Goal: Obtain resource: Download file/media

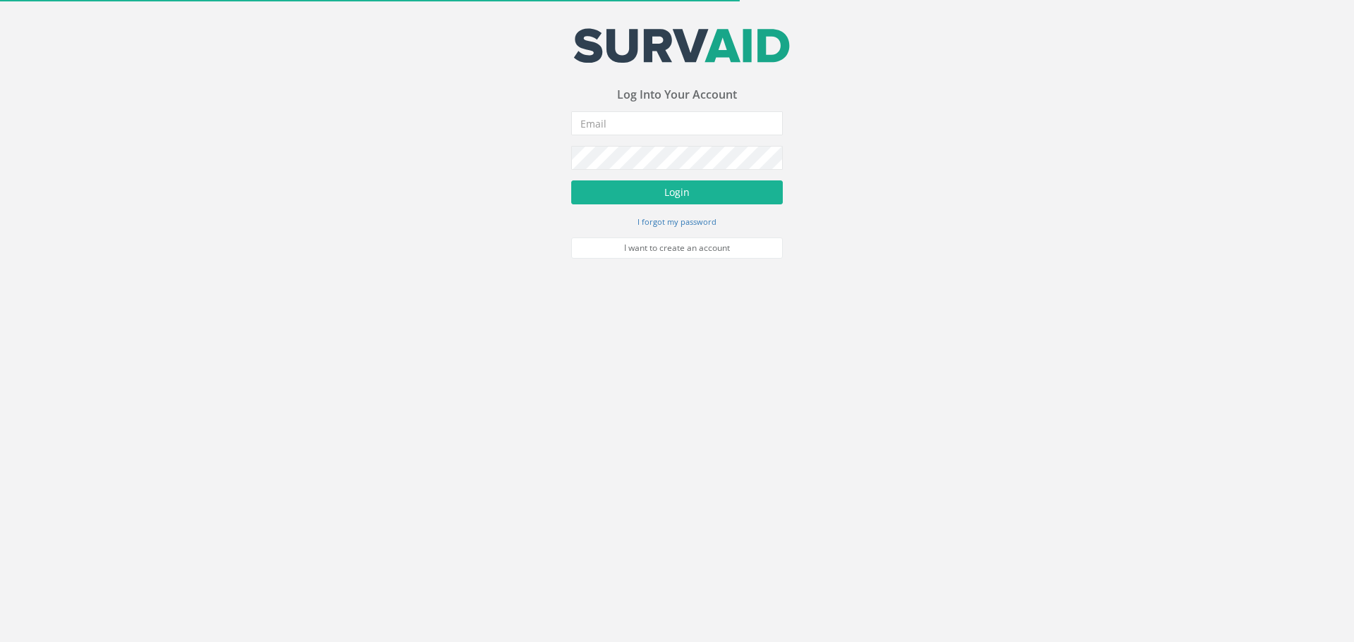
click at [625, 107] on div "Your email address was sucessfully verified - please login below to continue Yo…" at bounding box center [677, 143] width 212 height 231
click at [627, 115] on input "email" at bounding box center [677, 123] width 212 height 24
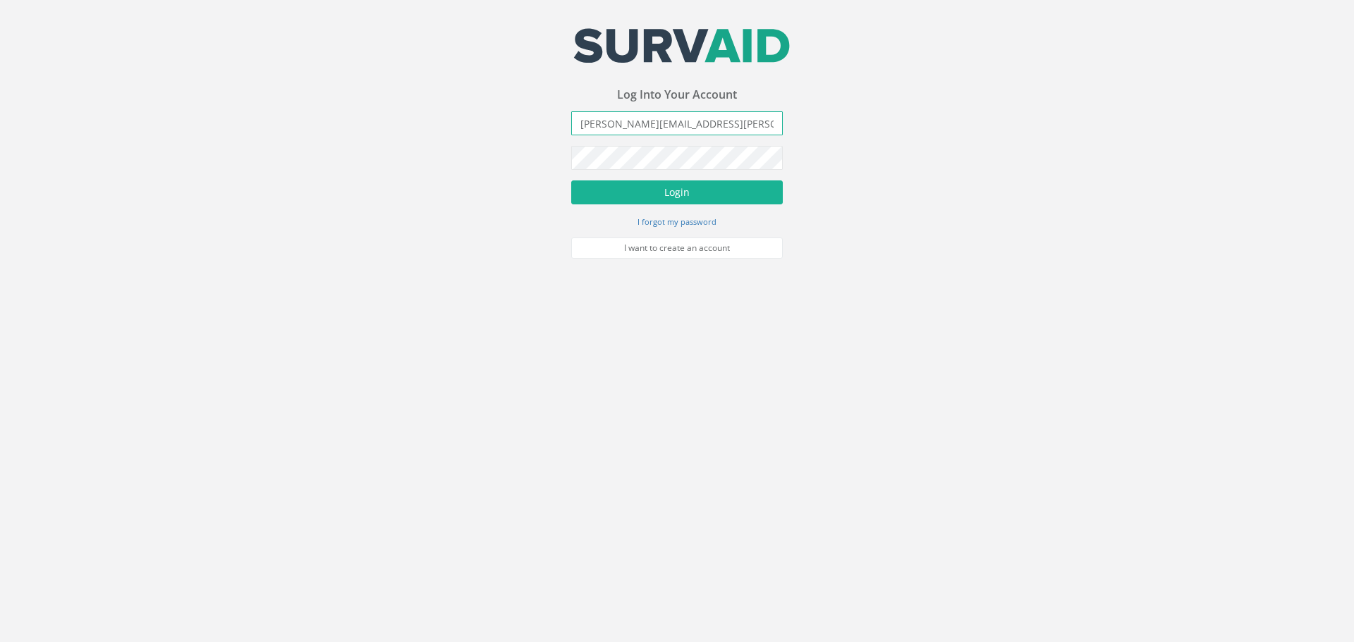
type input "[PERSON_NAME][EMAIL_ADDRESS][PERSON_NAME][DOMAIN_NAME]"
click at [571, 181] on button "Login" at bounding box center [677, 193] width 212 height 24
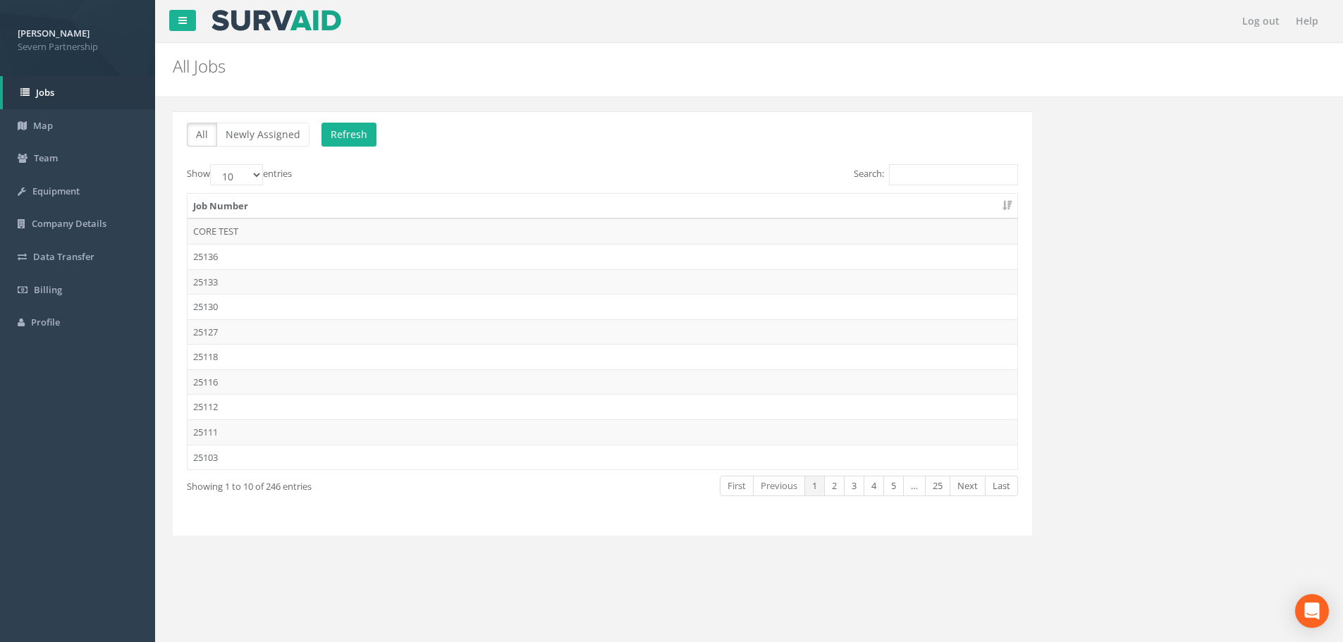
click at [222, 430] on td "25111" at bounding box center [603, 432] width 830 height 25
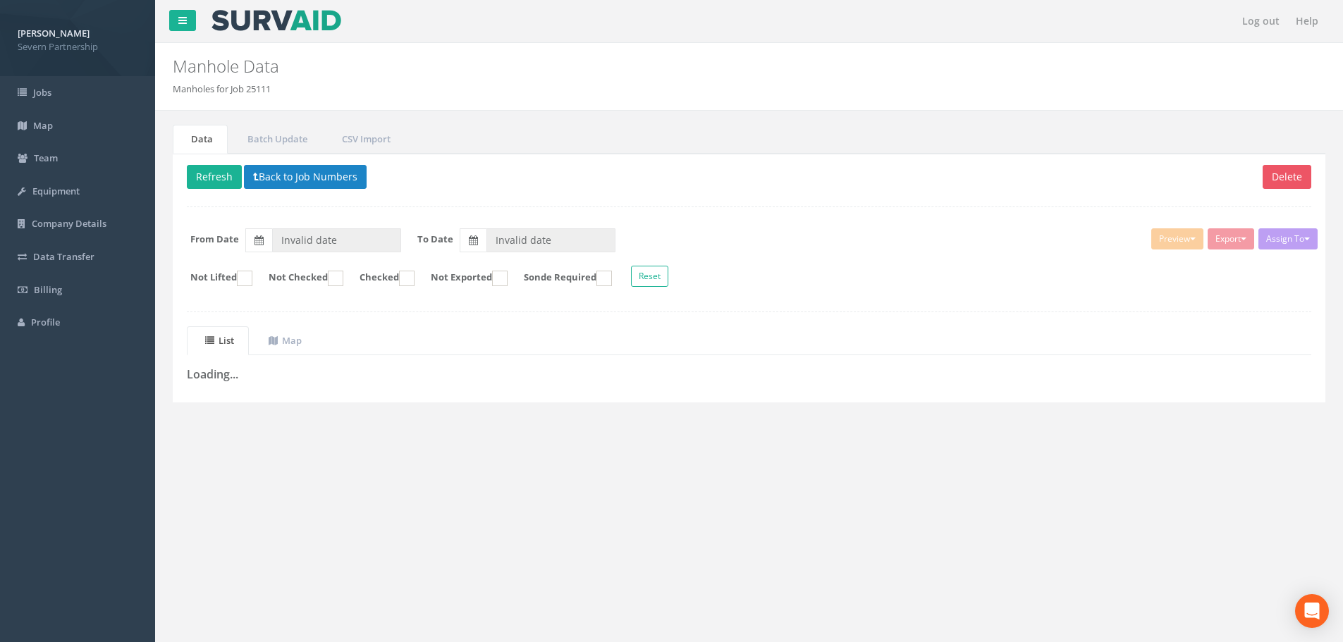
type input "[DATE]"
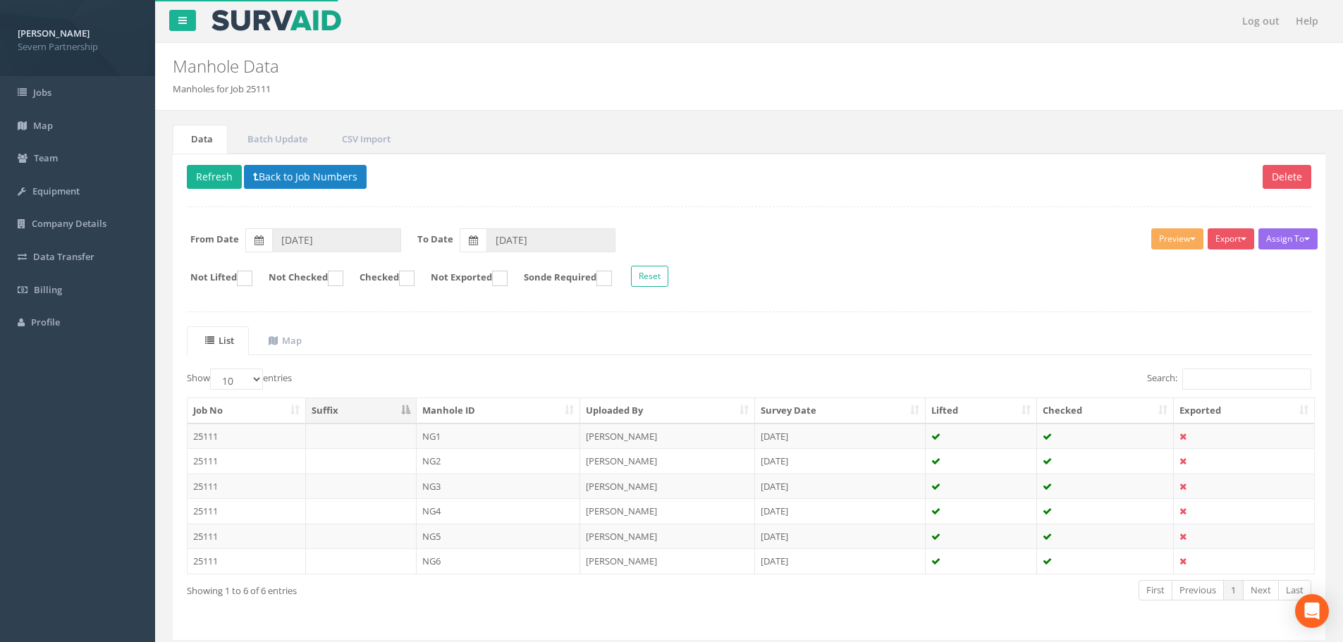
scroll to position [44, 0]
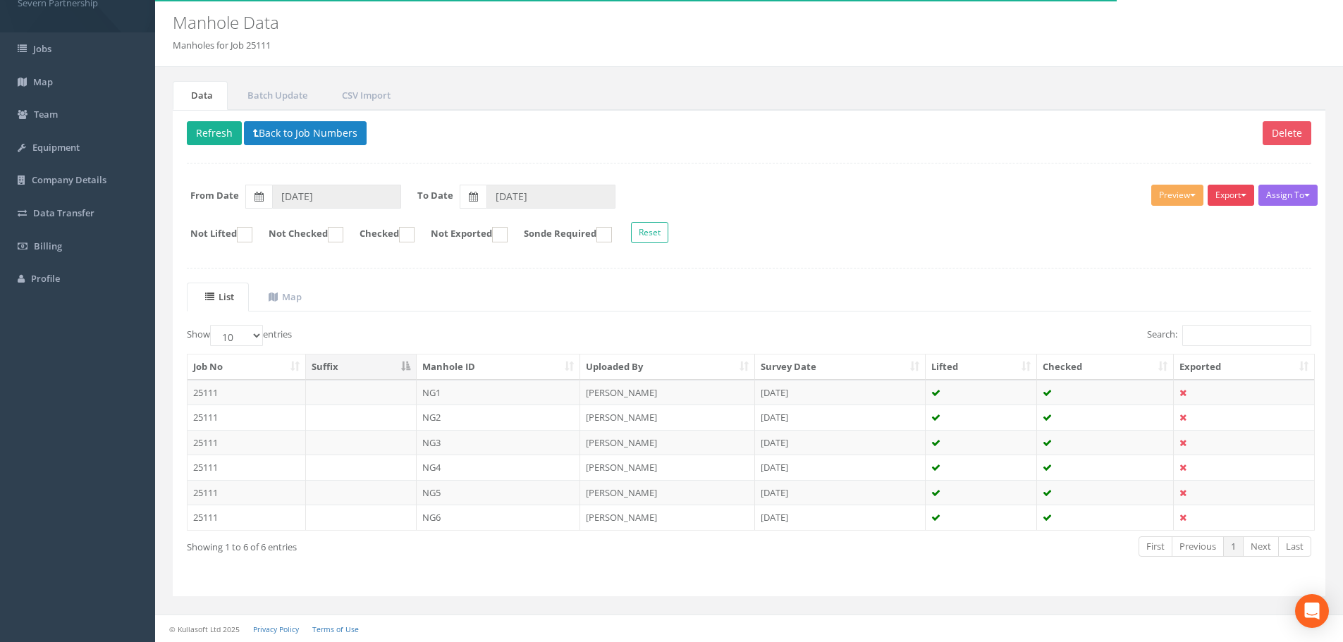
click at [1228, 196] on button "Export" at bounding box center [1231, 195] width 47 height 21
click at [1173, 216] on link "SP Manhole" at bounding box center [1196, 225] width 120 height 22
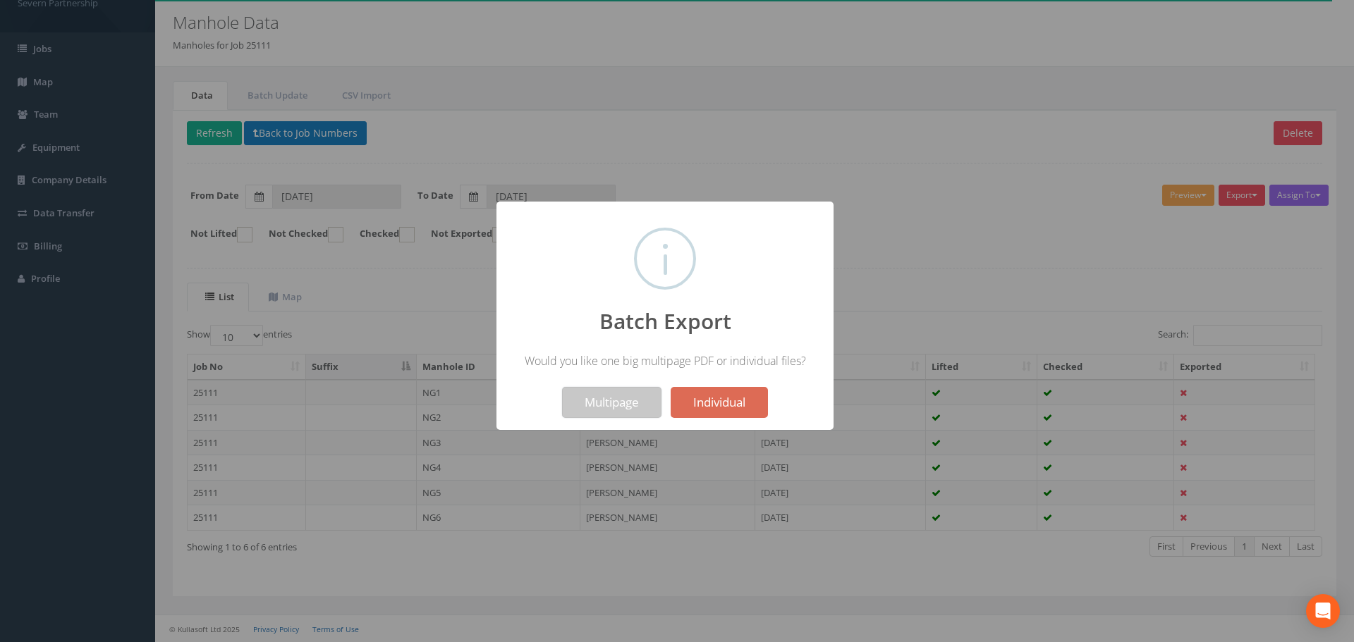
click at [585, 398] on button "Multipage" at bounding box center [611, 402] width 99 height 31
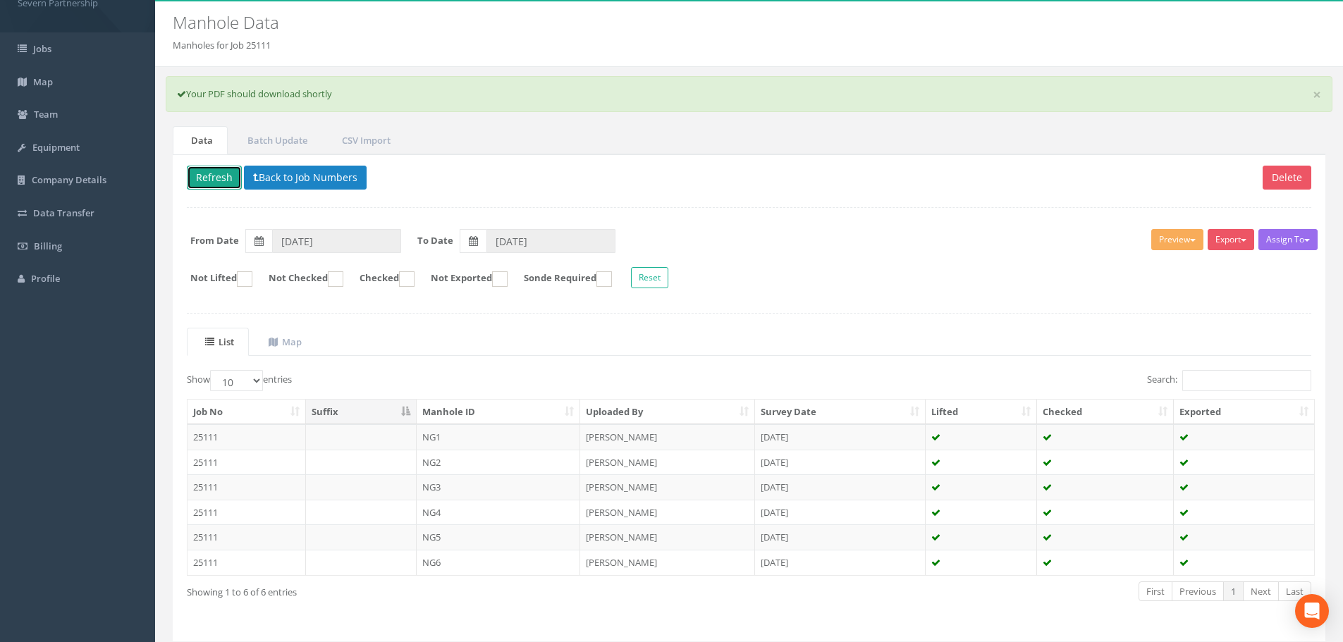
click at [221, 184] on button "Refresh" at bounding box center [214, 178] width 55 height 24
click at [326, 181] on button "Back to Job Numbers" at bounding box center [305, 178] width 123 height 24
